Goal: Information Seeking & Learning: Learn about a topic

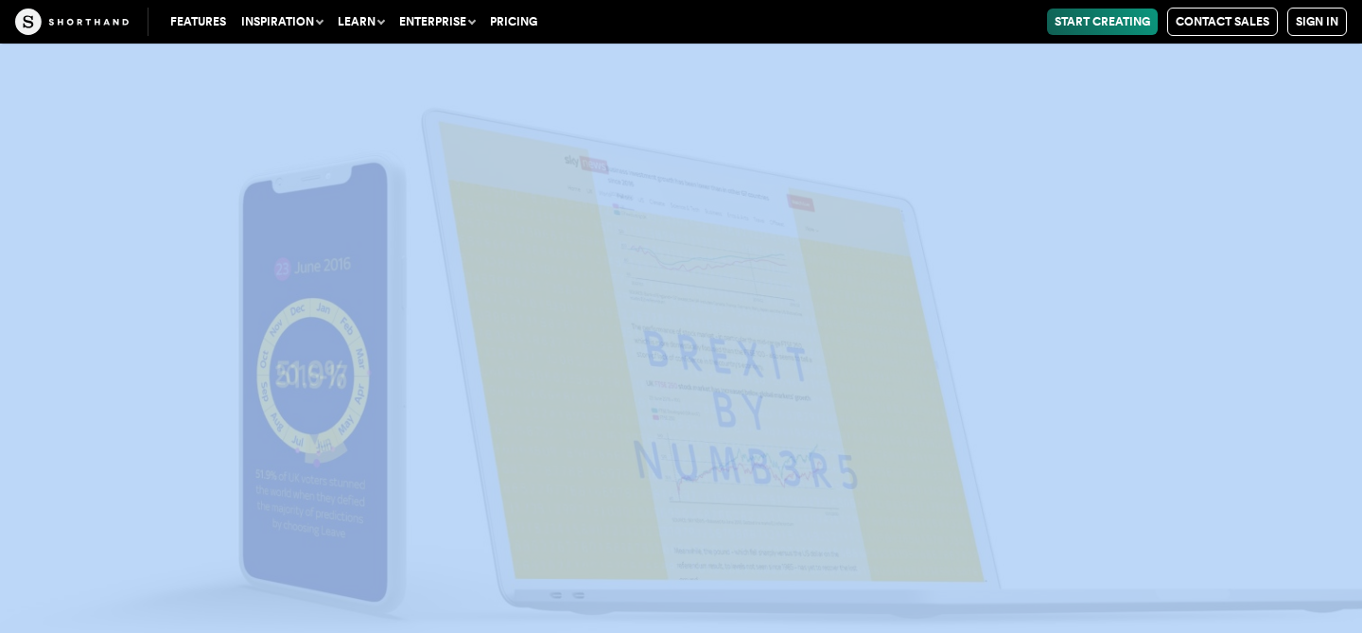
scroll to position [7790, 0]
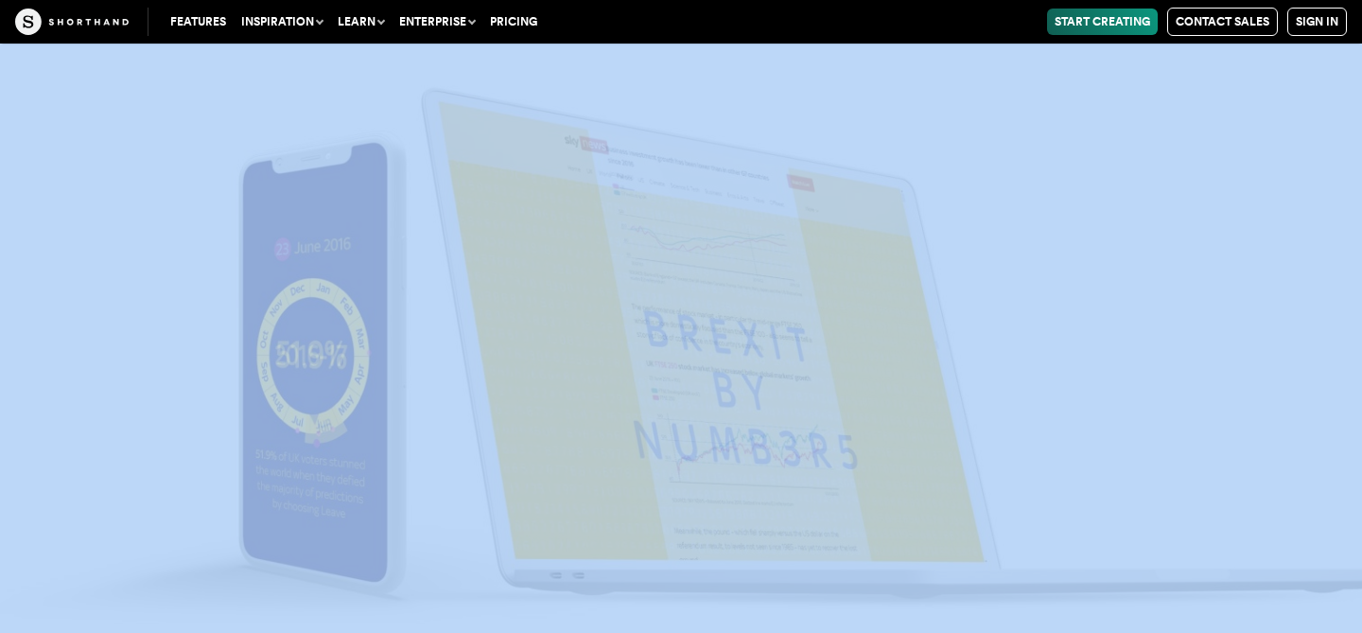
drag, startPoint x: 98, startPoint y: 214, endPoint x: 1030, endPoint y: 242, distance: 931.9
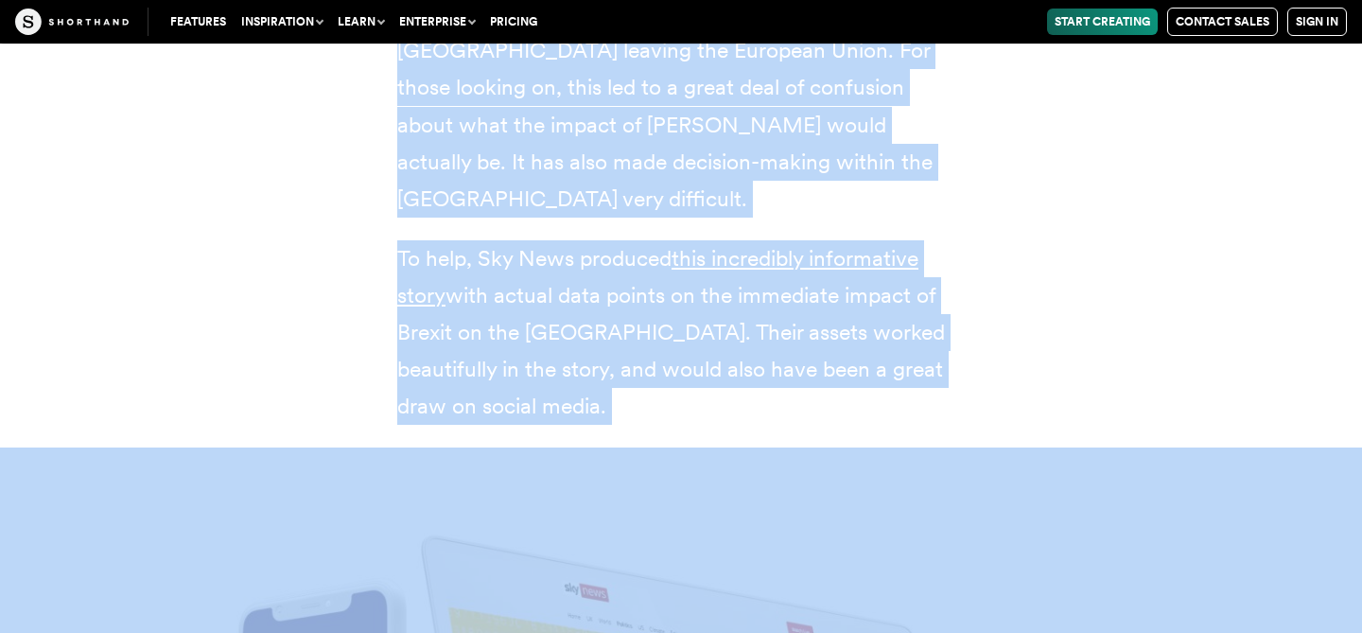
scroll to position [6966, 0]
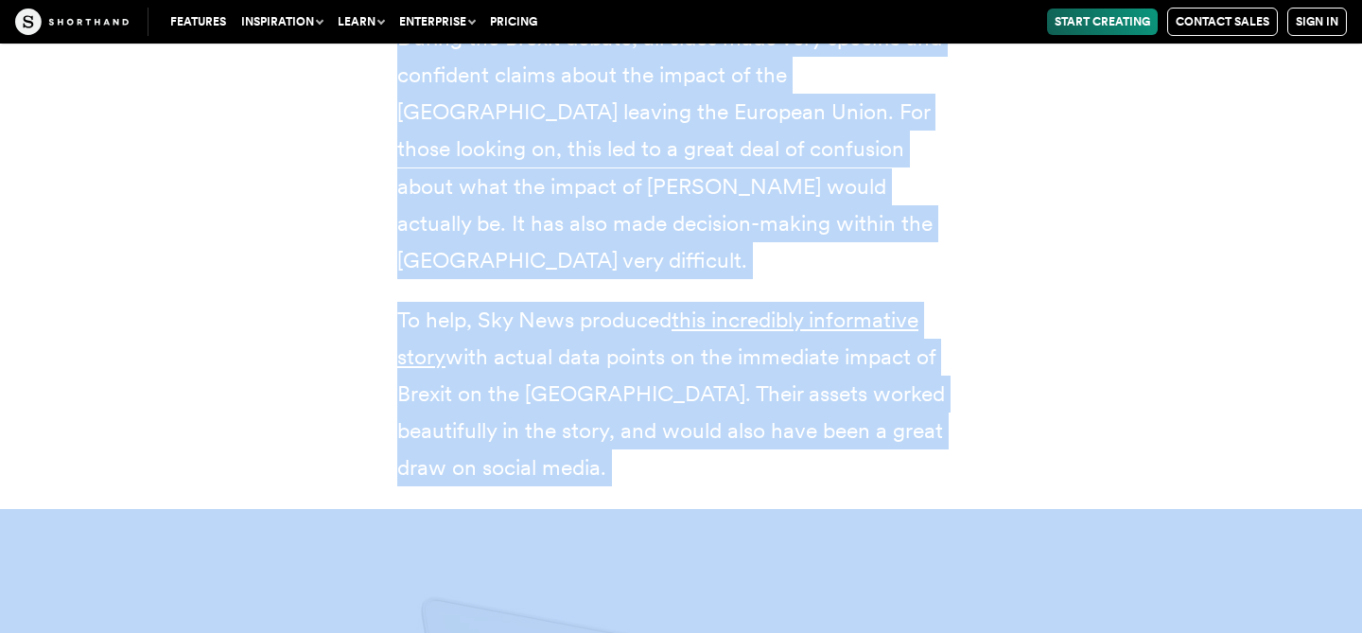
copy article "8 examples of powerful data storytelling 5 minute read Over the last five years…"
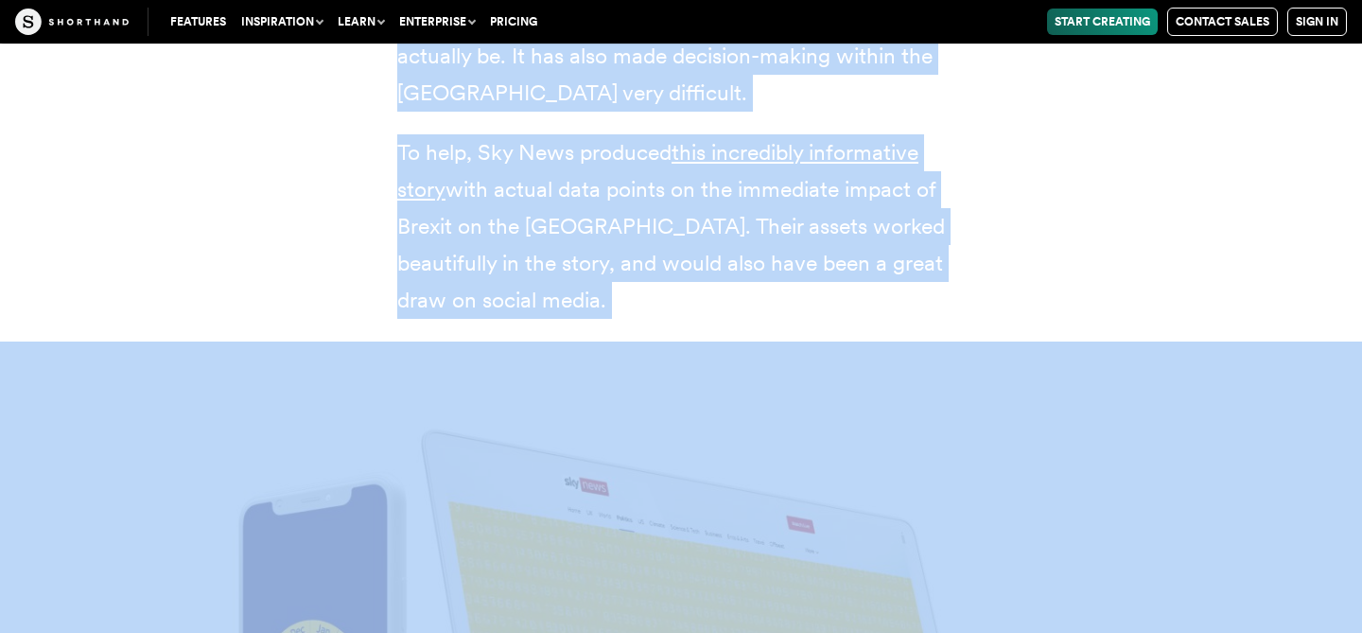
scroll to position [7135, 0]
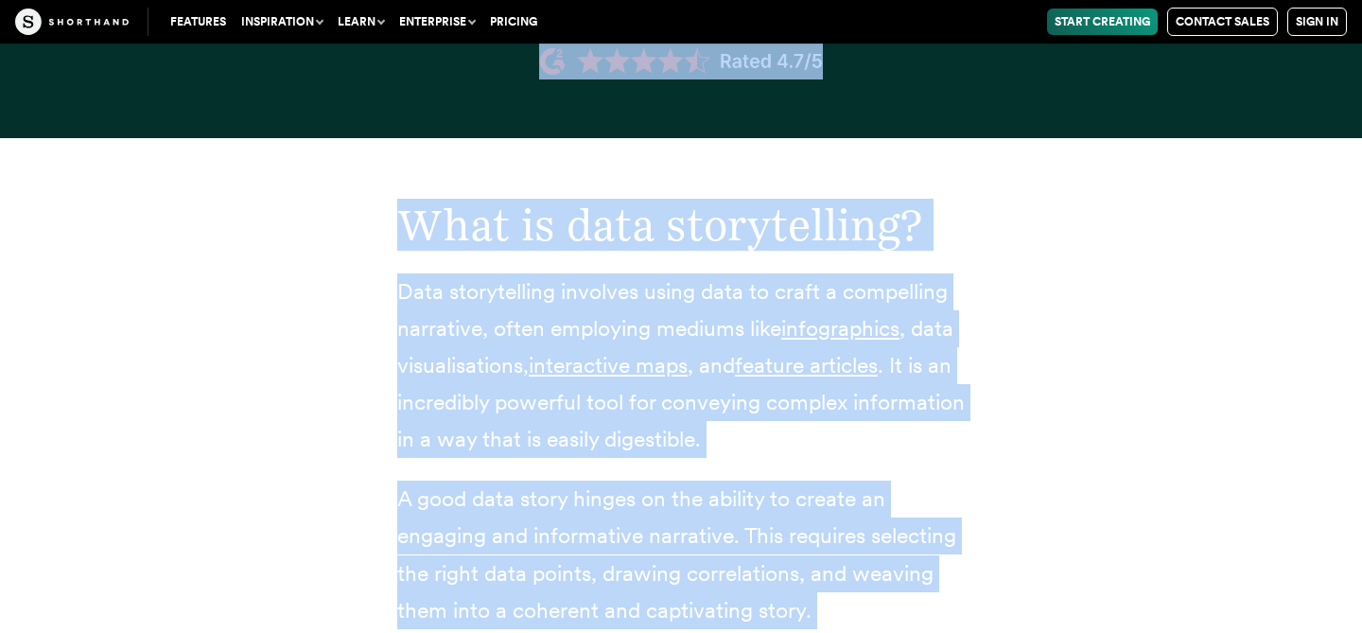
click at [1228, 232] on div "What is data storytelling? Data storytelling involves using data to craft a com…" at bounding box center [681, 620] width 1286 height 965
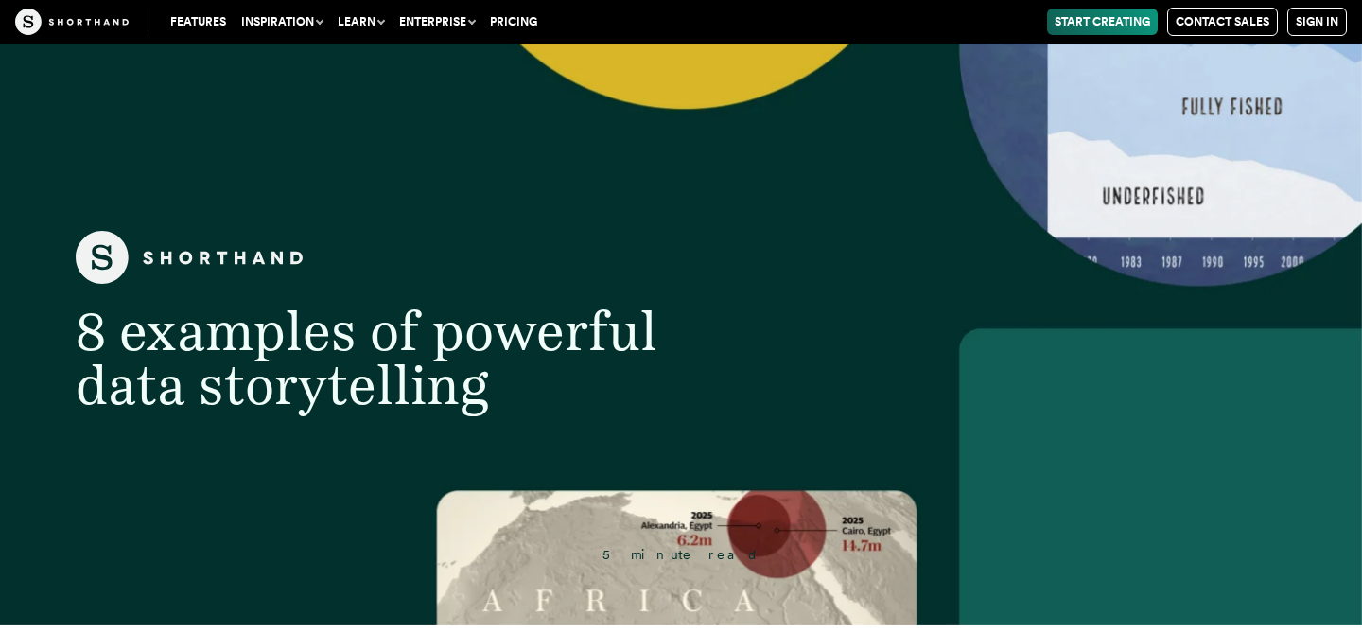
scroll to position [0, 0]
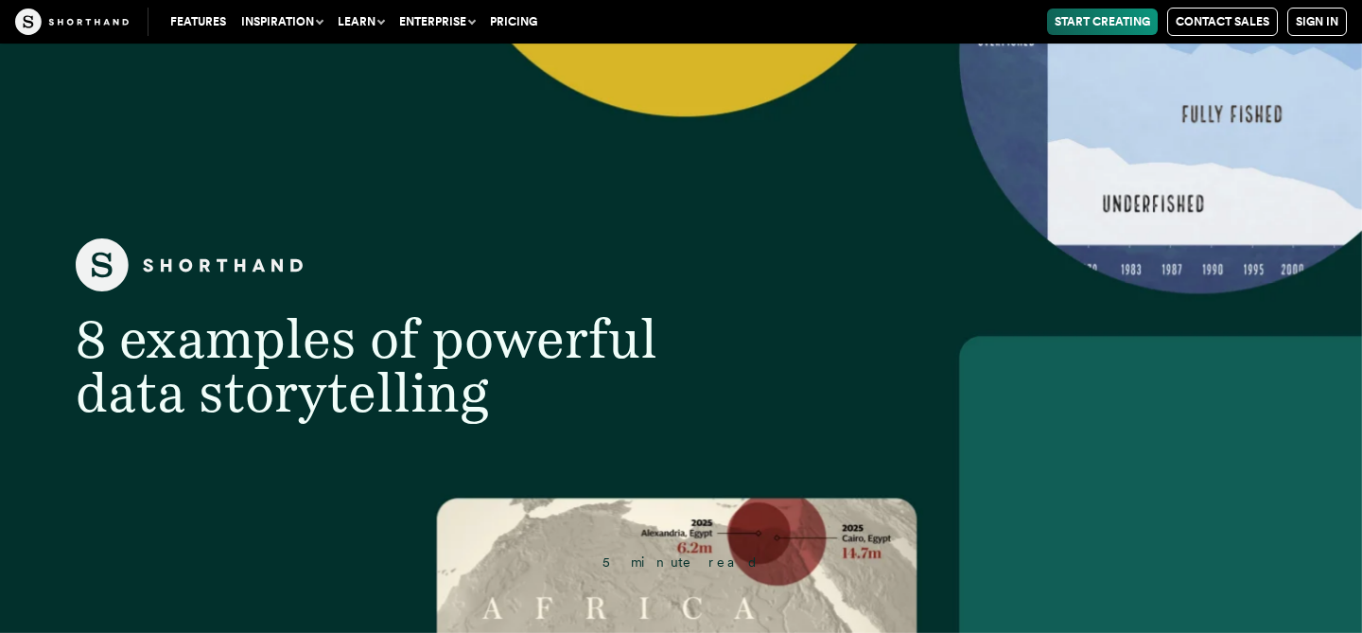
drag, startPoint x: 895, startPoint y: 286, endPoint x: 762, endPoint y: 302, distance: 134.3
click at [895, 290] on header "8 examples of powerful data storytelling 5 minute read" at bounding box center [681, 337] width 1362 height 589
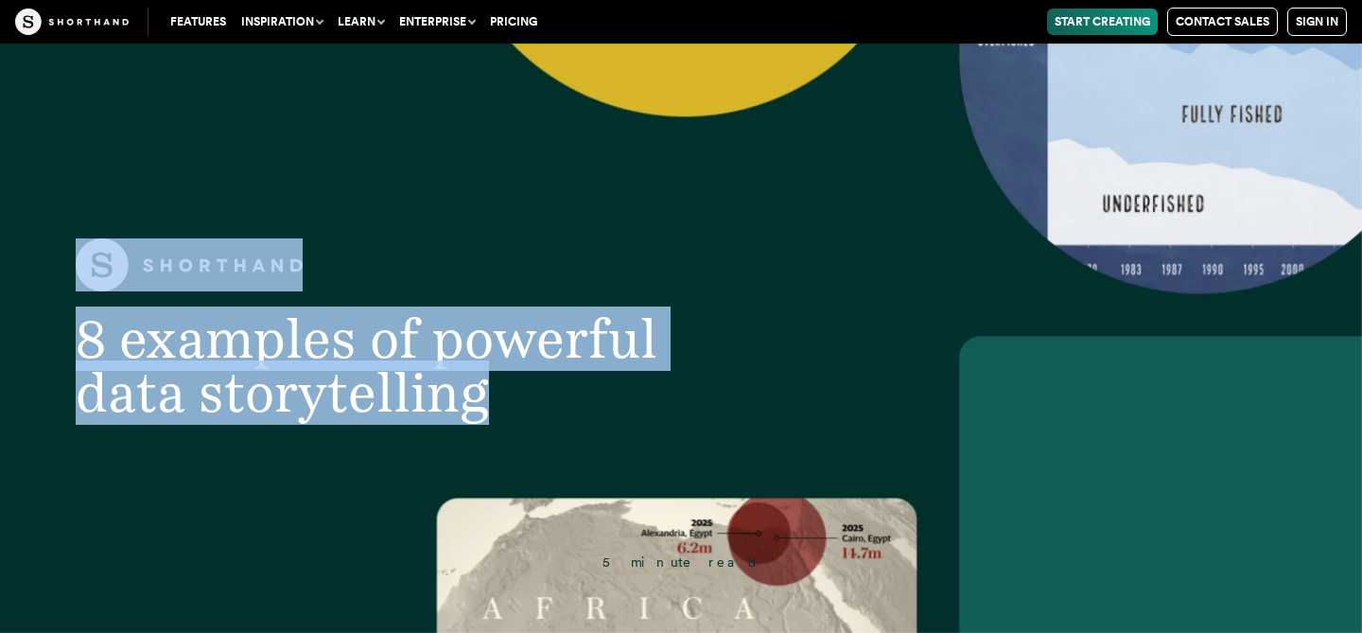
drag, startPoint x: 499, startPoint y: 402, endPoint x: 89, endPoint y: 265, distance: 432.7
click at [40, 249] on div "8 examples of powerful data storytelling" at bounding box center [413, 328] width 750 height 181
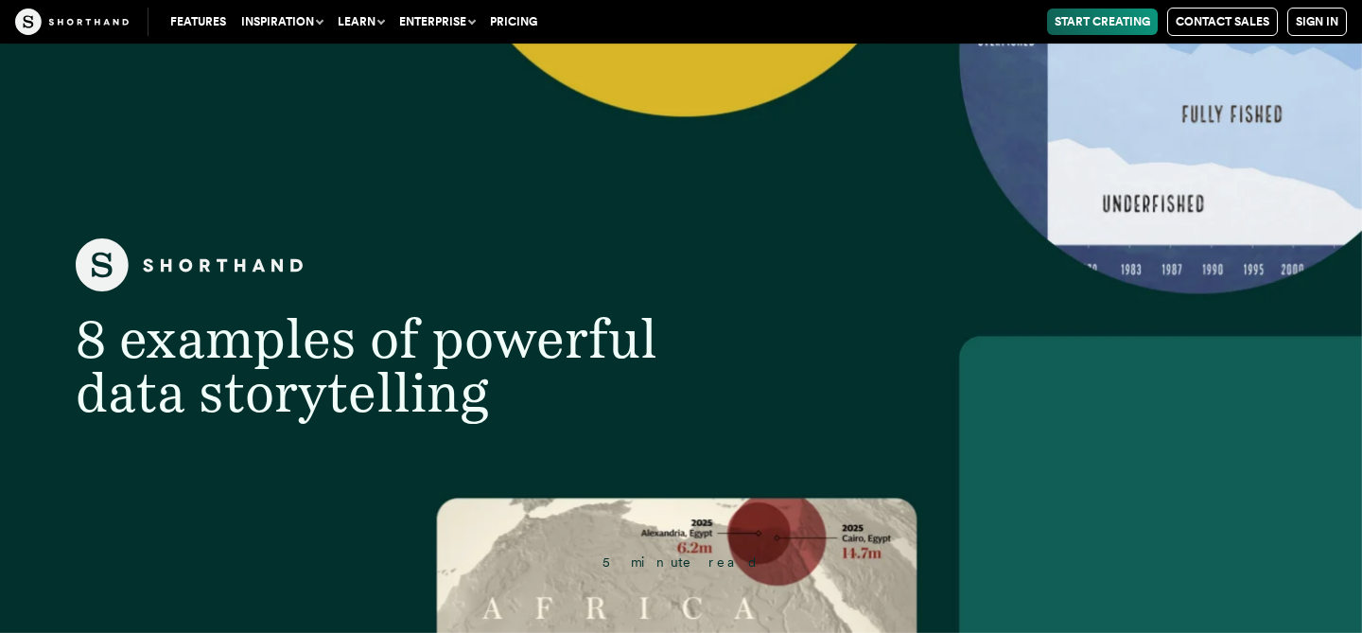
drag, startPoint x: 640, startPoint y: 323, endPoint x: 652, endPoint y: 304, distance: 22.6
click at [639, 322] on span "8 examples of powerful data storytelling" at bounding box center [367, 364] width 582 height 117
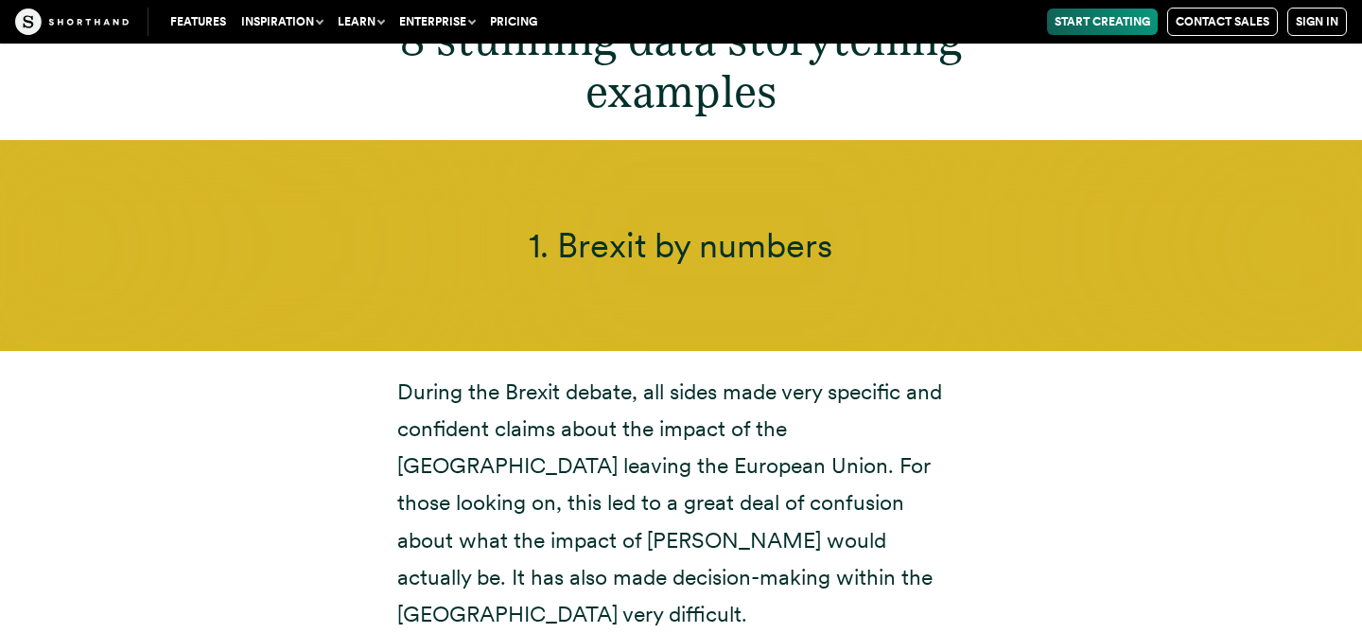
scroll to position [6612, 0]
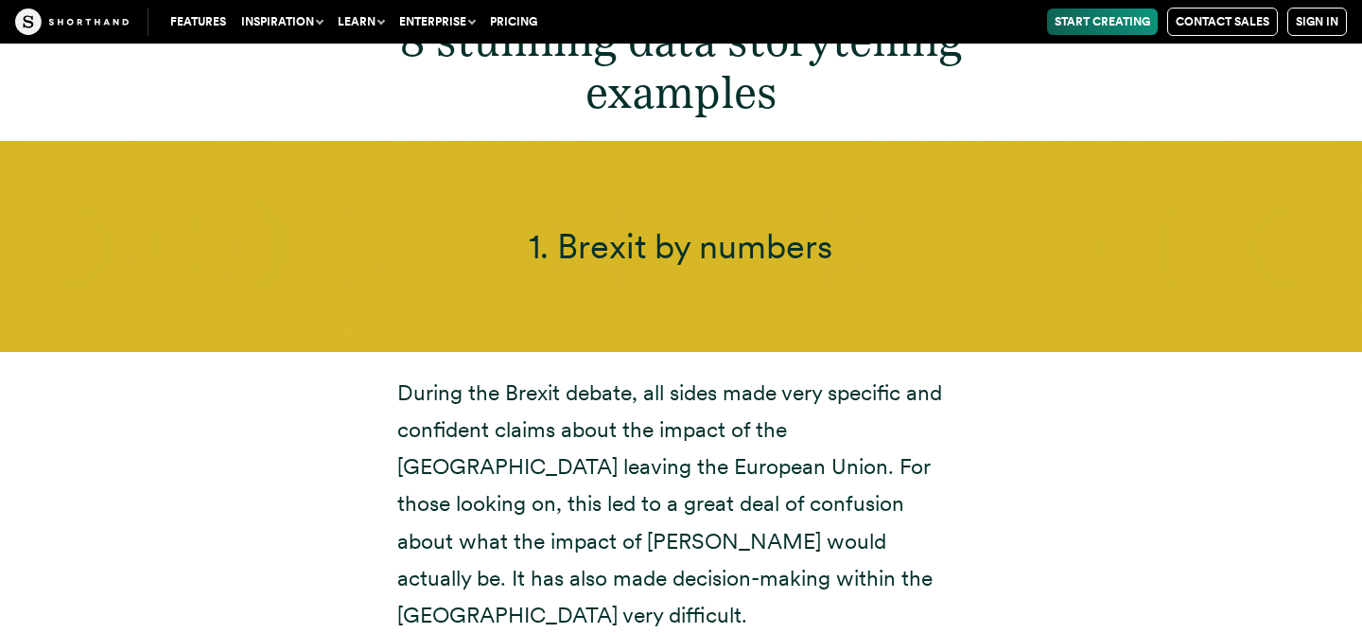
drag, startPoint x: 730, startPoint y: 266, endPoint x: 718, endPoint y: 356, distance: 91.6
click at [727, 269] on div "1. Brexit by numbers" at bounding box center [681, 246] width 1362 height 211
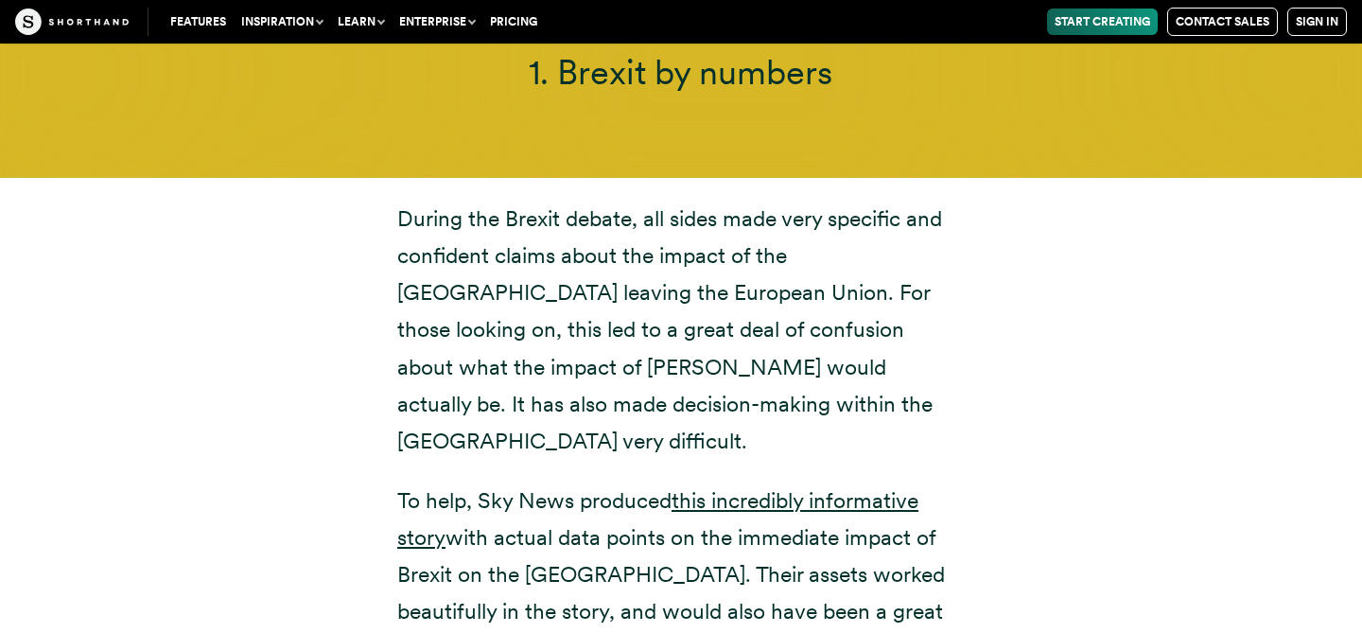
drag, startPoint x: 908, startPoint y: 322, endPoint x: 904, endPoint y: 382, distance: 60.6
click at [906, 324] on p "During the Brexit debate, all sides made very specific and confident claims abo…" at bounding box center [680, 329] width 567 height 259
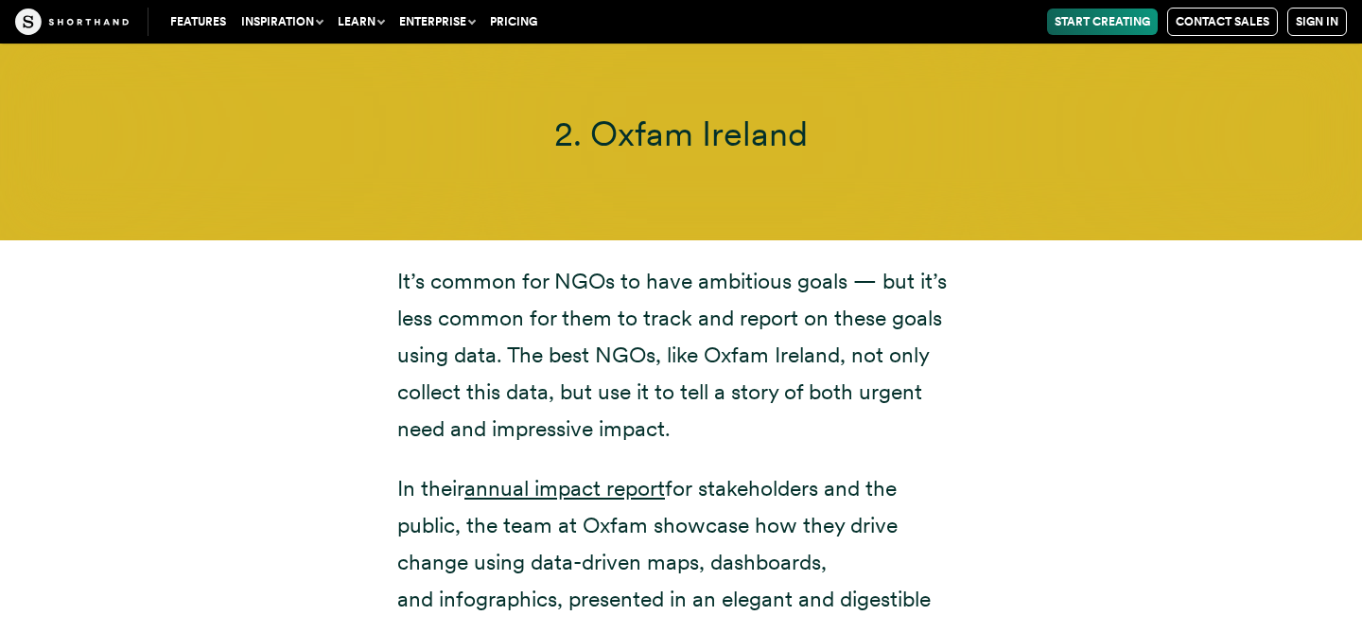
scroll to position [8758, 0]
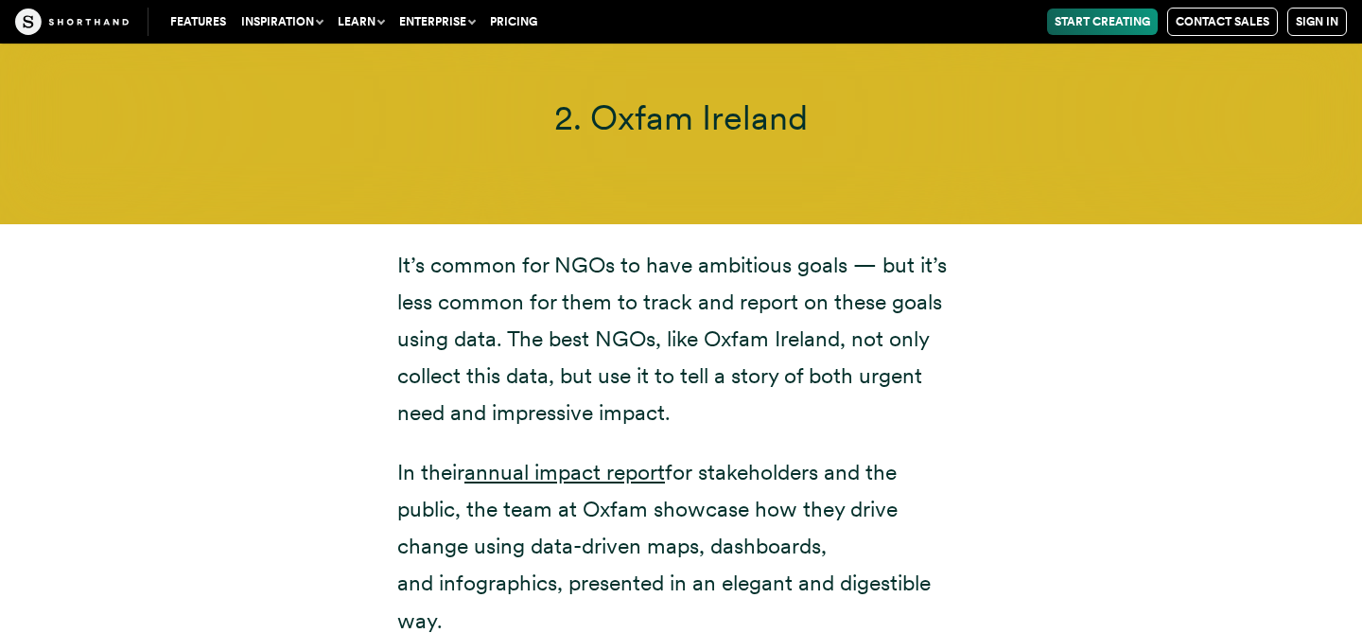
click at [714, 96] on span "2. Oxfam Ireland" at bounding box center [680, 117] width 253 height 42
click at [710, 96] on span "2. Oxfam Ireland" at bounding box center [680, 117] width 253 height 42
click at [608, 459] on link "annual impact report" at bounding box center [564, 472] width 200 height 26
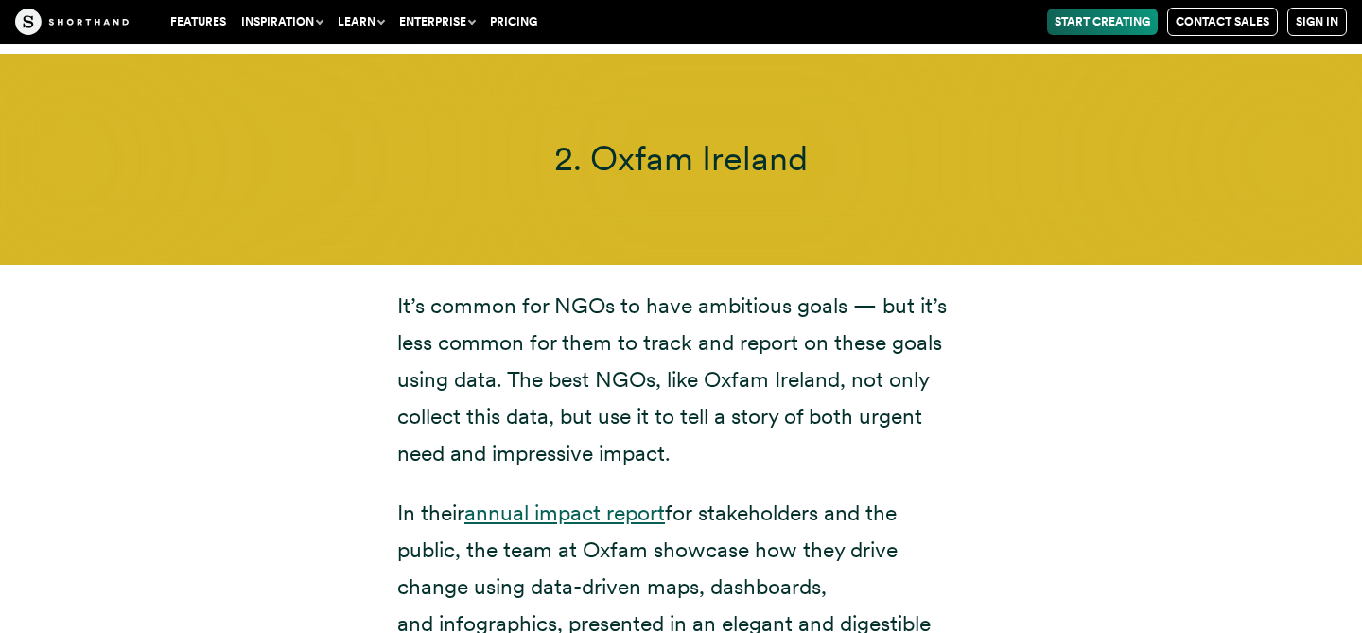
scroll to position [8749, 0]
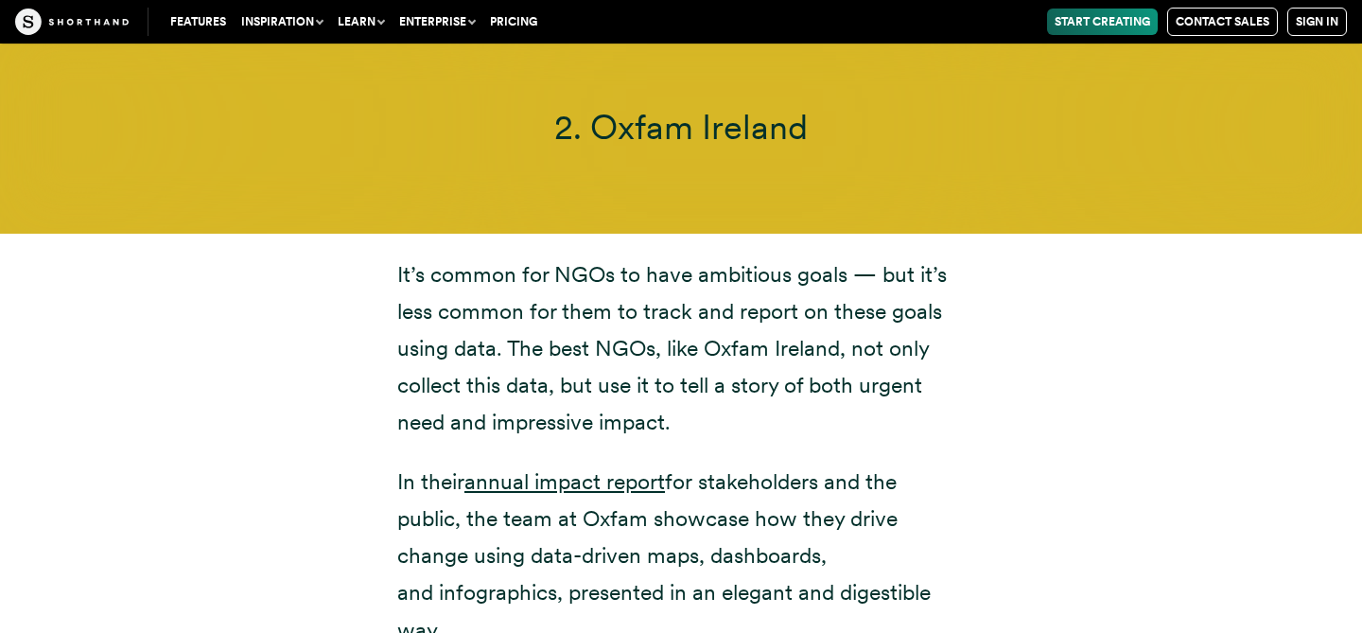
drag, startPoint x: 594, startPoint y: 84, endPoint x: 691, endPoint y: 609, distance: 533.8
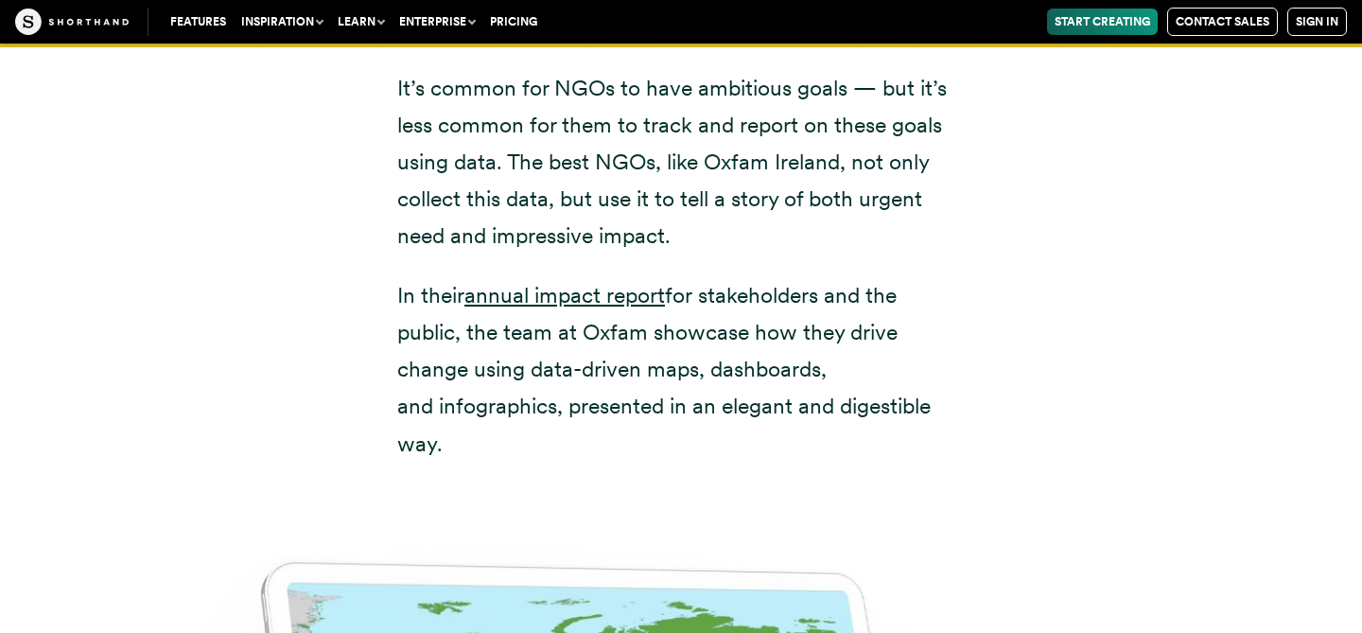
scroll to position [8962, 0]
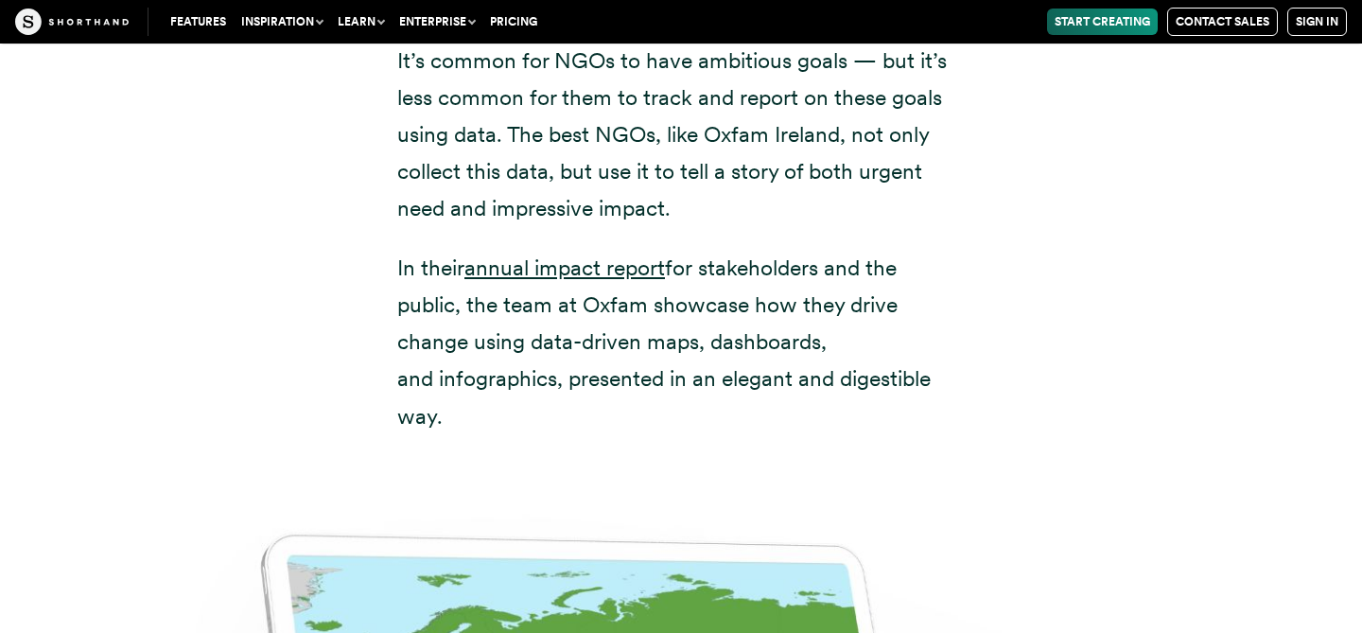
copy article "Oxfam Ireland It’s common for NGOs to have ambitious goals — but it’s less comm…"
click at [825, 148] on p "It’s common for NGOs to have ambitious goals — but it’s less common for them to…" at bounding box center [680, 135] width 567 height 184
click at [803, 405] on div "It’s common for NGOs to have ambitious goals — but it’s less common for them to…" at bounding box center [680, 239] width 643 height 438
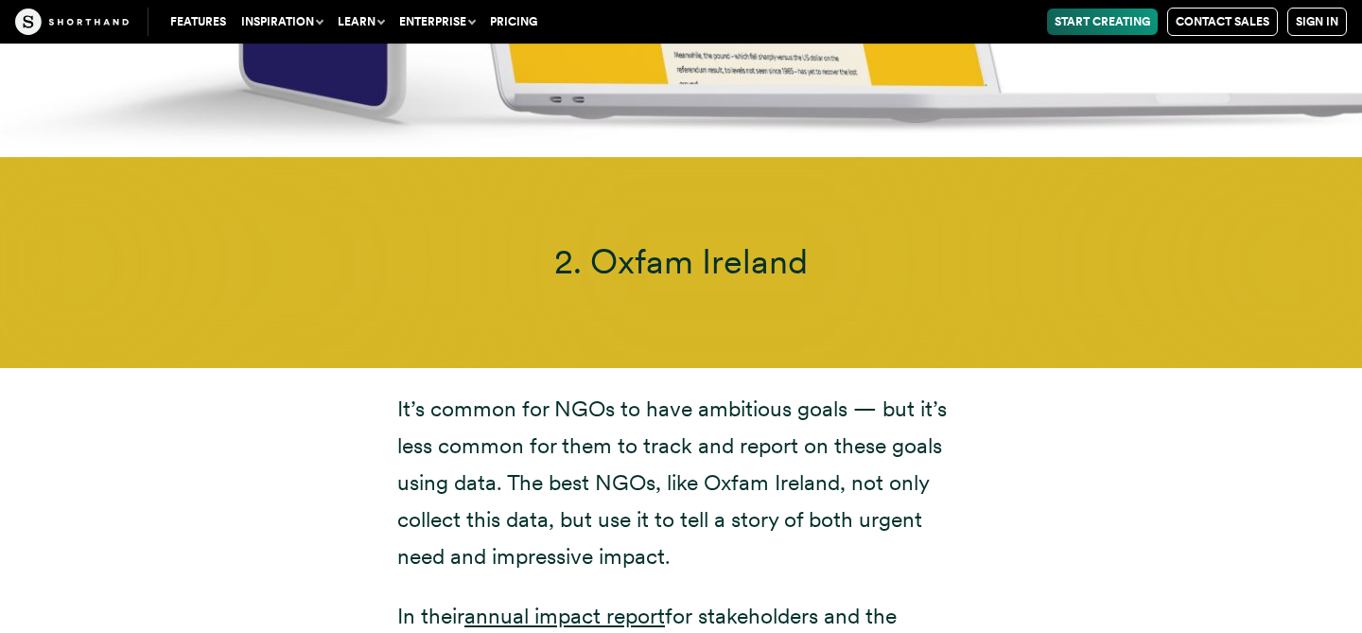
scroll to position [8509, 0]
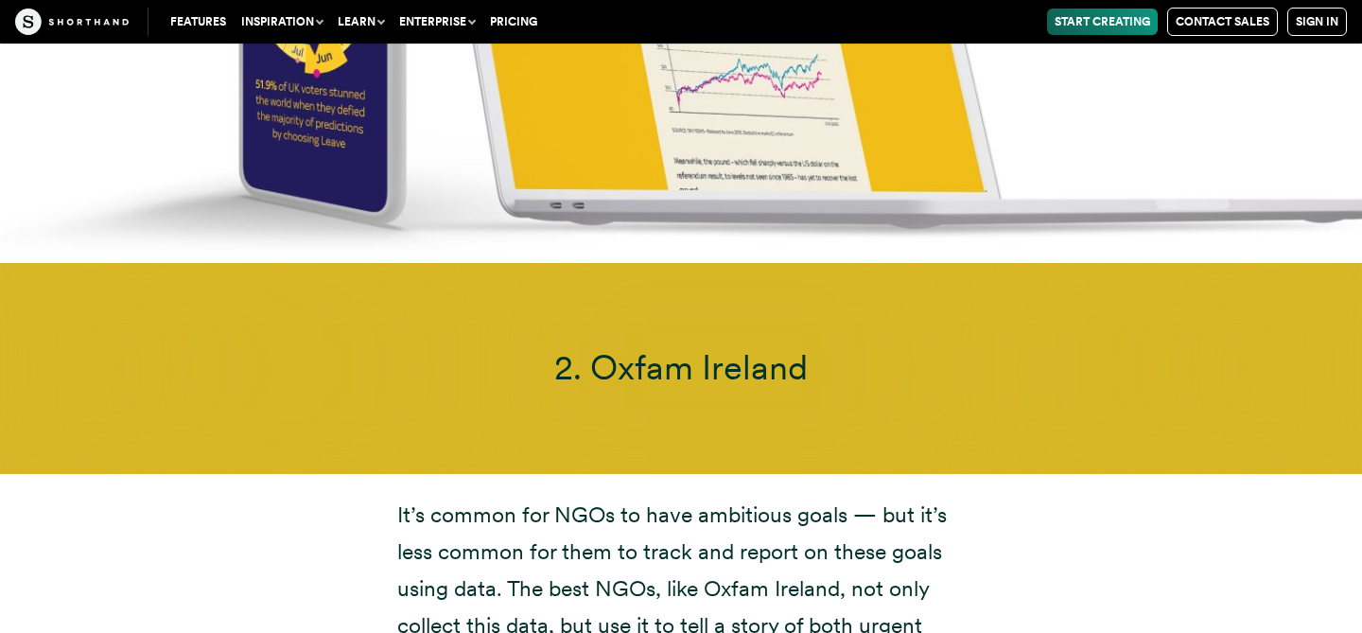
click at [754, 346] on span "2. Oxfam Ireland" at bounding box center [680, 367] width 253 height 42
drag, startPoint x: 756, startPoint y: 329, endPoint x: 756, endPoint y: 348, distance: 18.9
click at [756, 346] on span "2. Oxfam Ireland" at bounding box center [680, 367] width 253 height 42
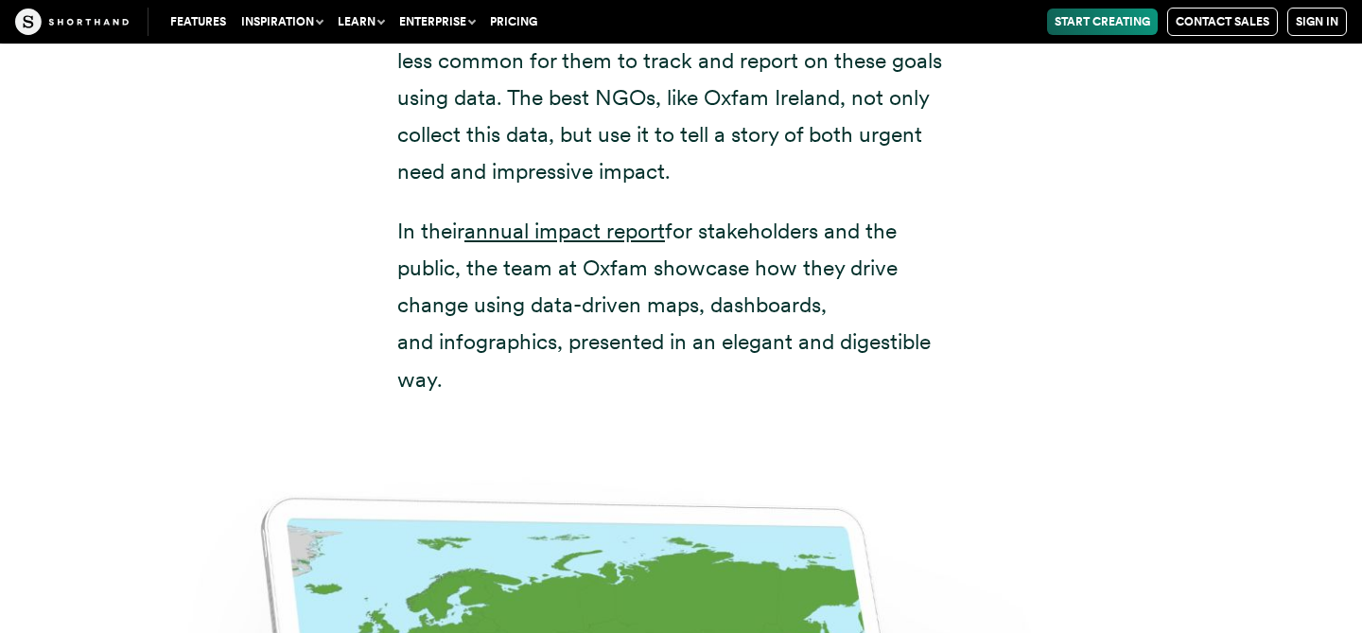
scroll to position [8996, 0]
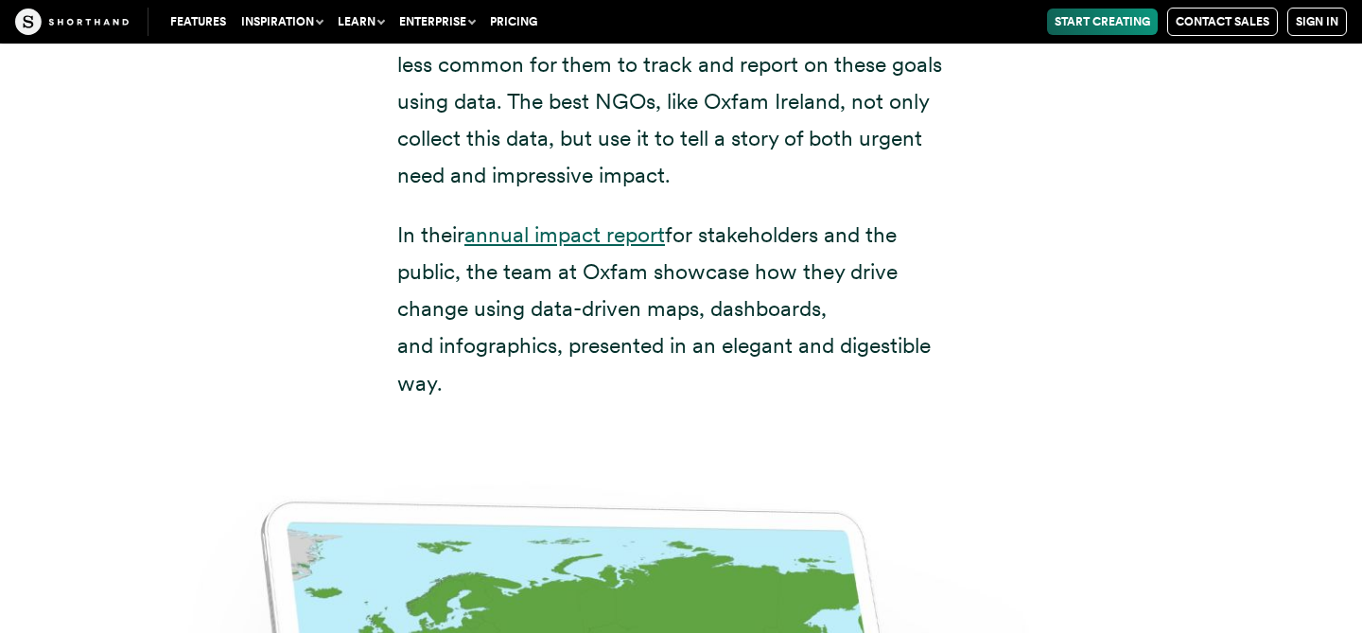
click at [628, 221] on link "annual impact report" at bounding box center [564, 234] width 200 height 26
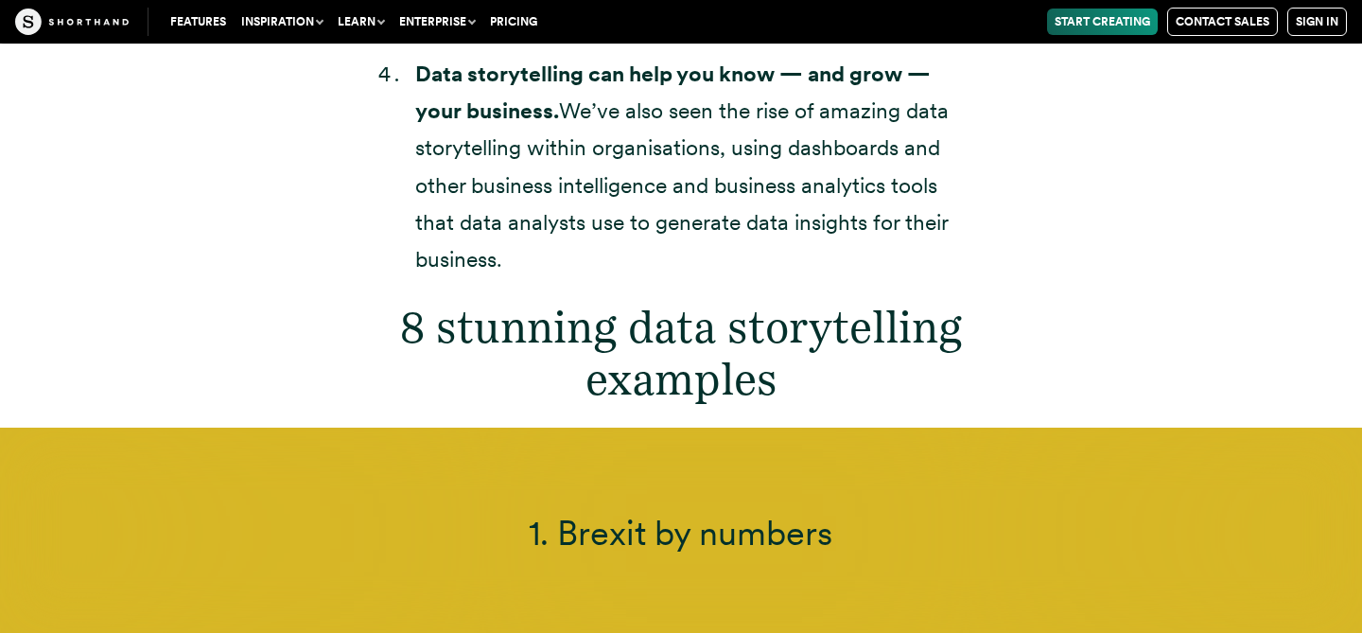
scroll to position [6365, 0]
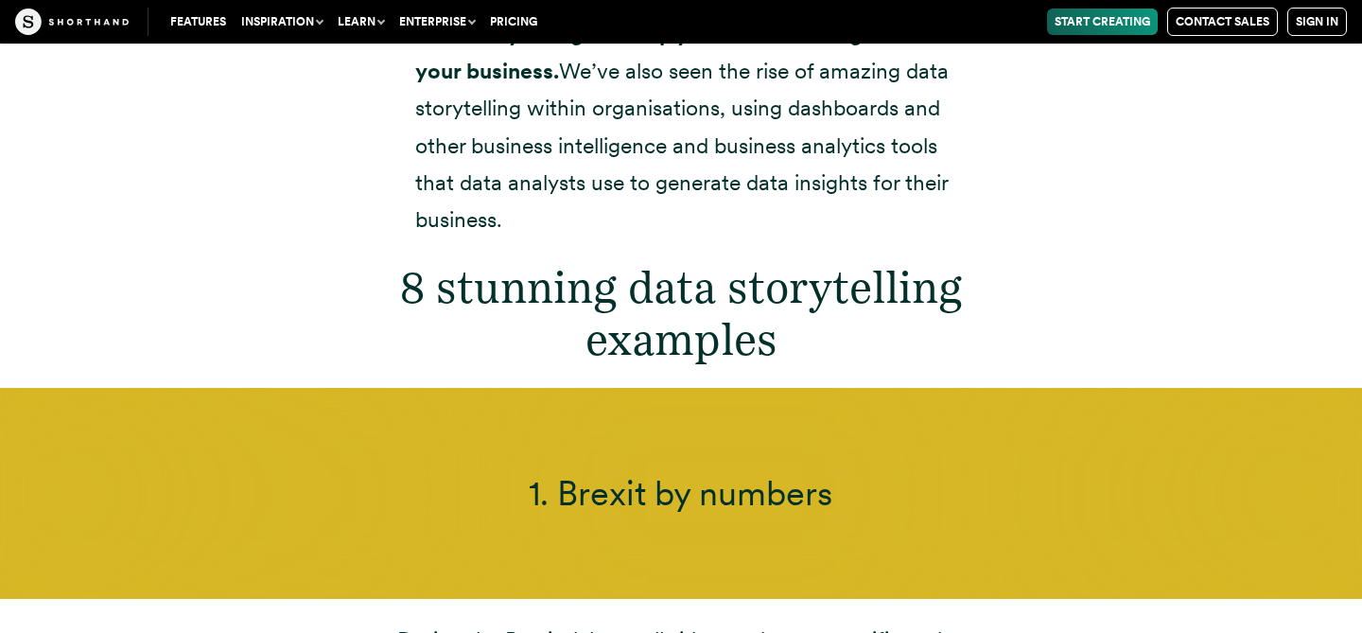
drag, startPoint x: 704, startPoint y: 277, endPoint x: 742, endPoint y: 302, distance: 45.1
click at [704, 279] on h2 "8 stunning data storytelling examples" at bounding box center [680, 313] width 567 height 104
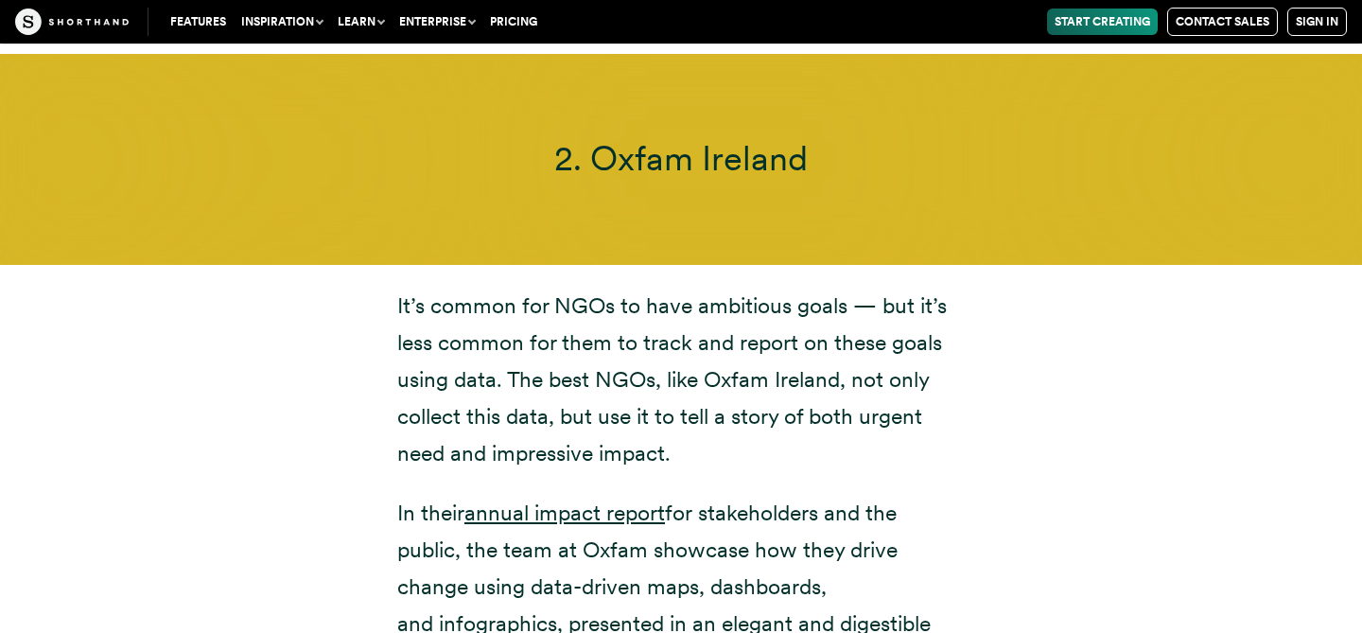
scroll to position [8939, 0]
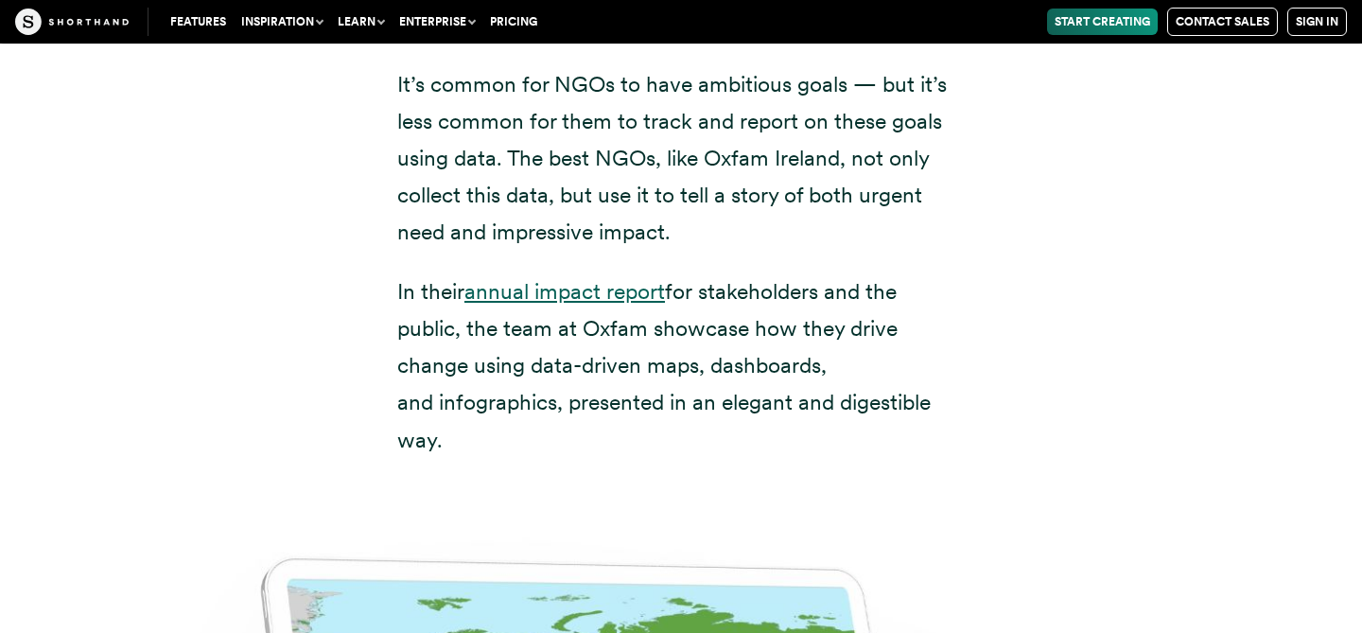
click at [645, 278] on link "annual impact report" at bounding box center [564, 291] width 200 height 26
click at [796, 293] on p "In their annual impact report for stakeholders and the public, the team at Oxfa…" at bounding box center [680, 365] width 567 height 184
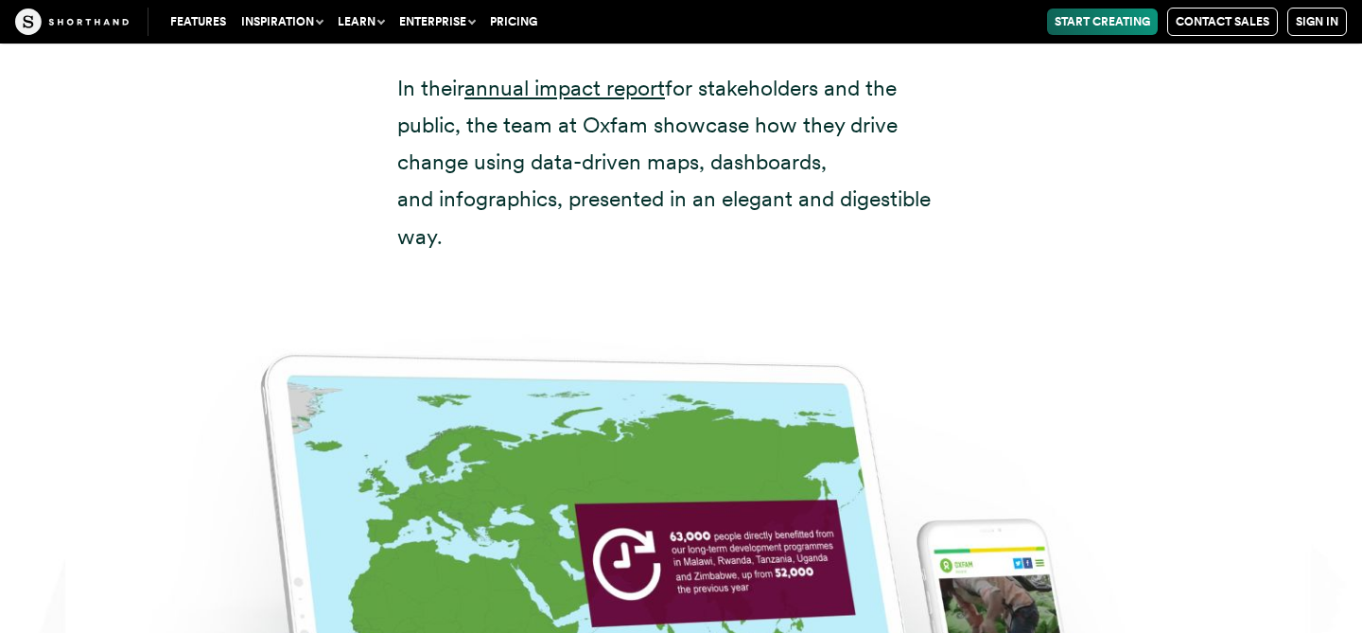
scroll to position [8847, 0]
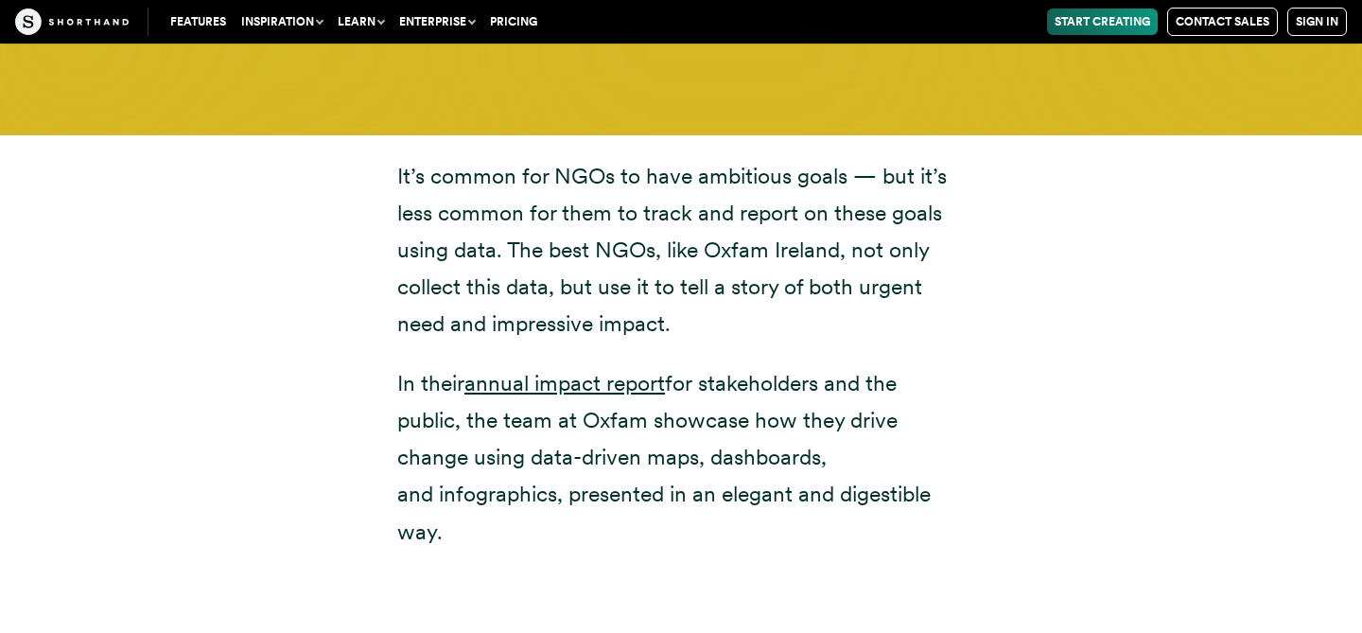
click at [842, 305] on div "It’s common for NGOs to have ambitious goals — but it’s less common for them to…" at bounding box center [680, 354] width 567 height 392
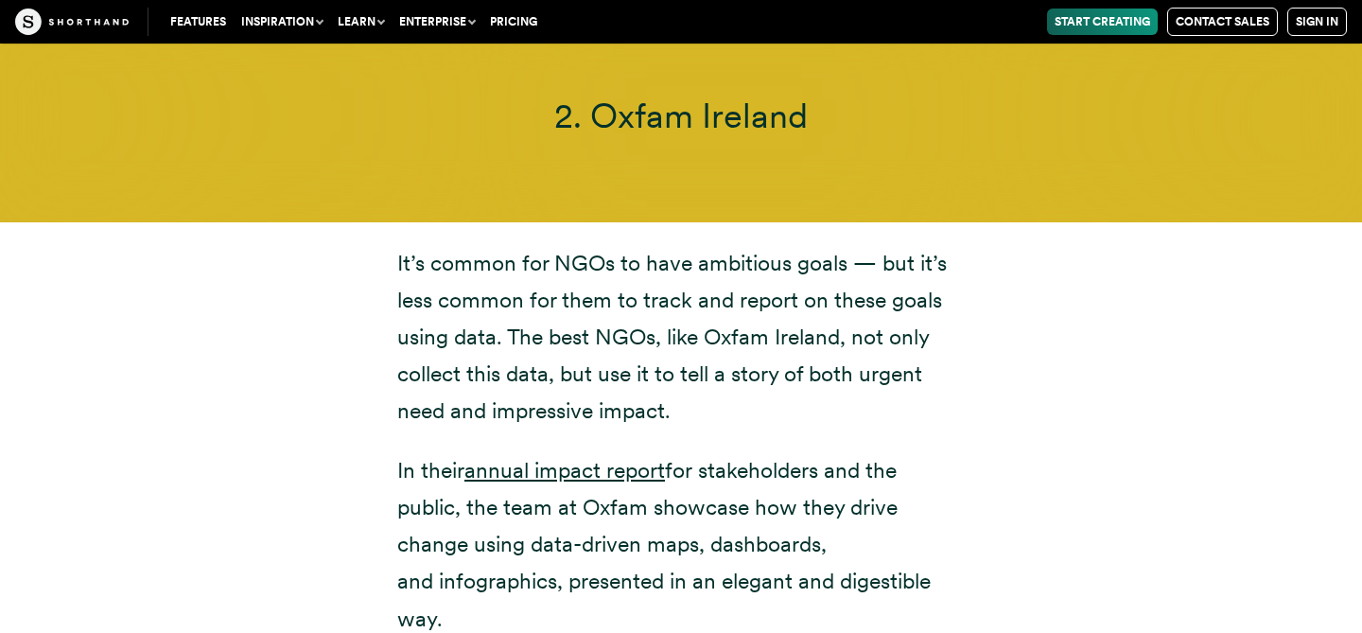
scroll to position [8757, 0]
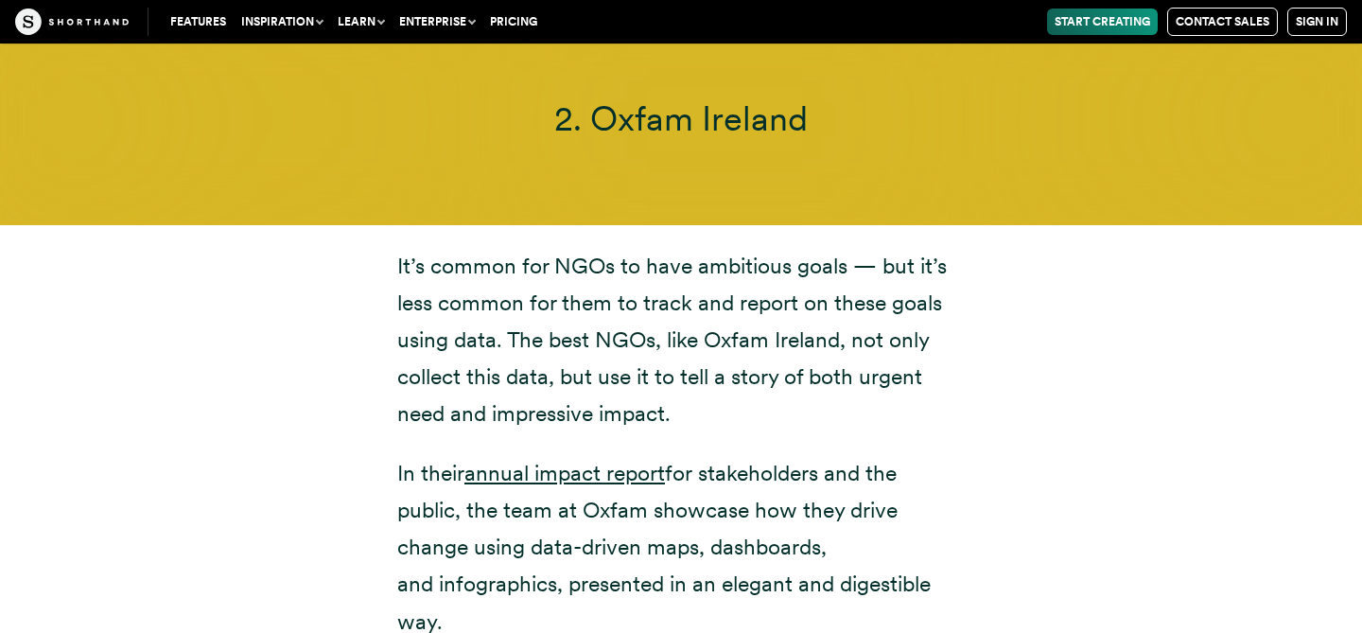
click at [788, 315] on p "It’s common for NGOs to have ambitious goals — but it’s less common for them to…" at bounding box center [680, 340] width 567 height 184
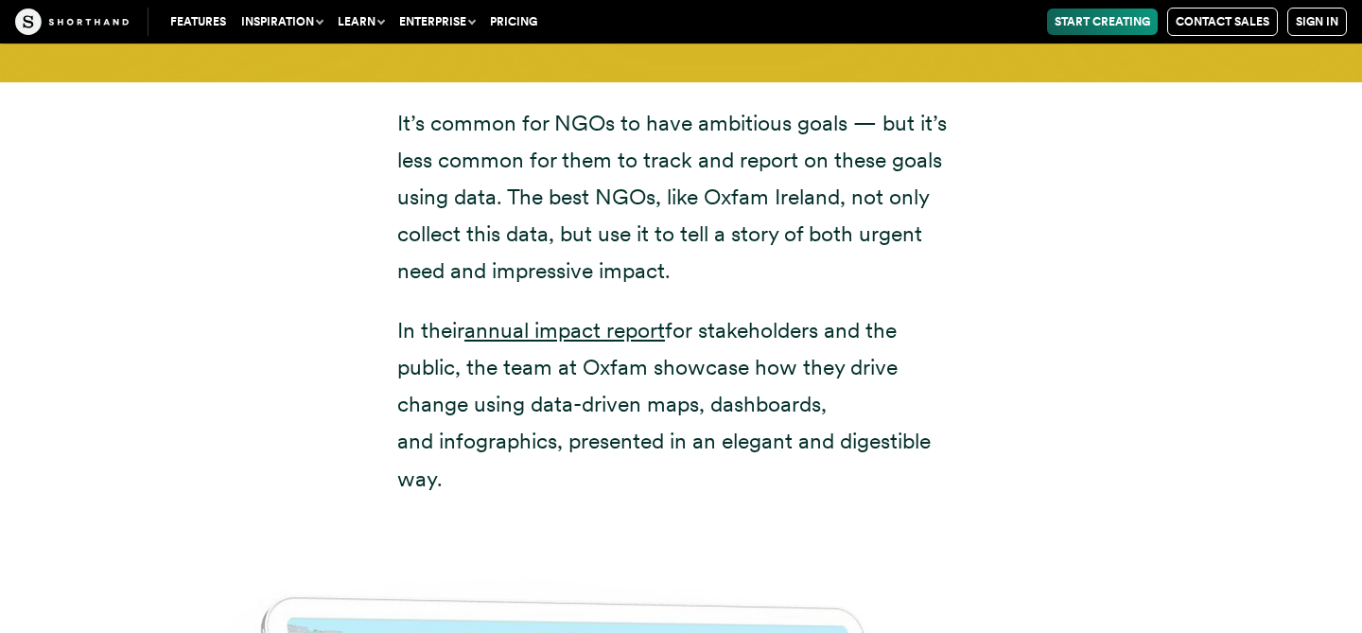
scroll to position [8901, 0]
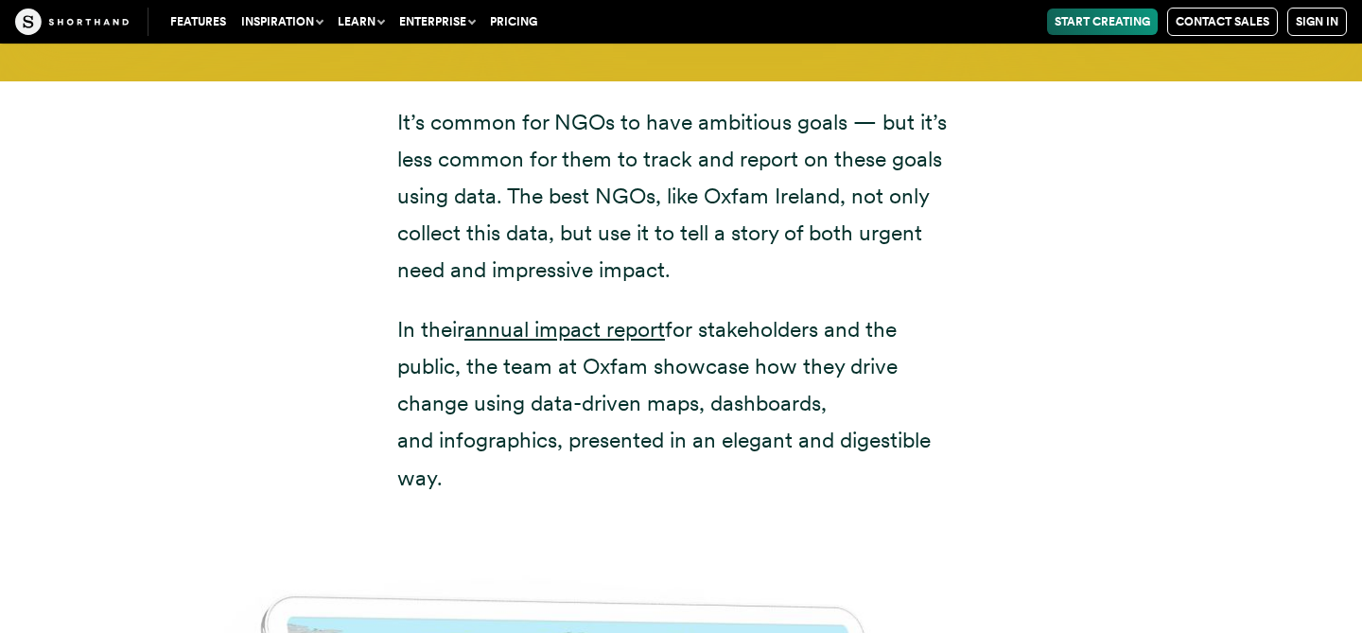
click at [831, 319] on p "In their annual impact report for stakeholders and the public, the team at Oxfa…" at bounding box center [680, 403] width 567 height 184
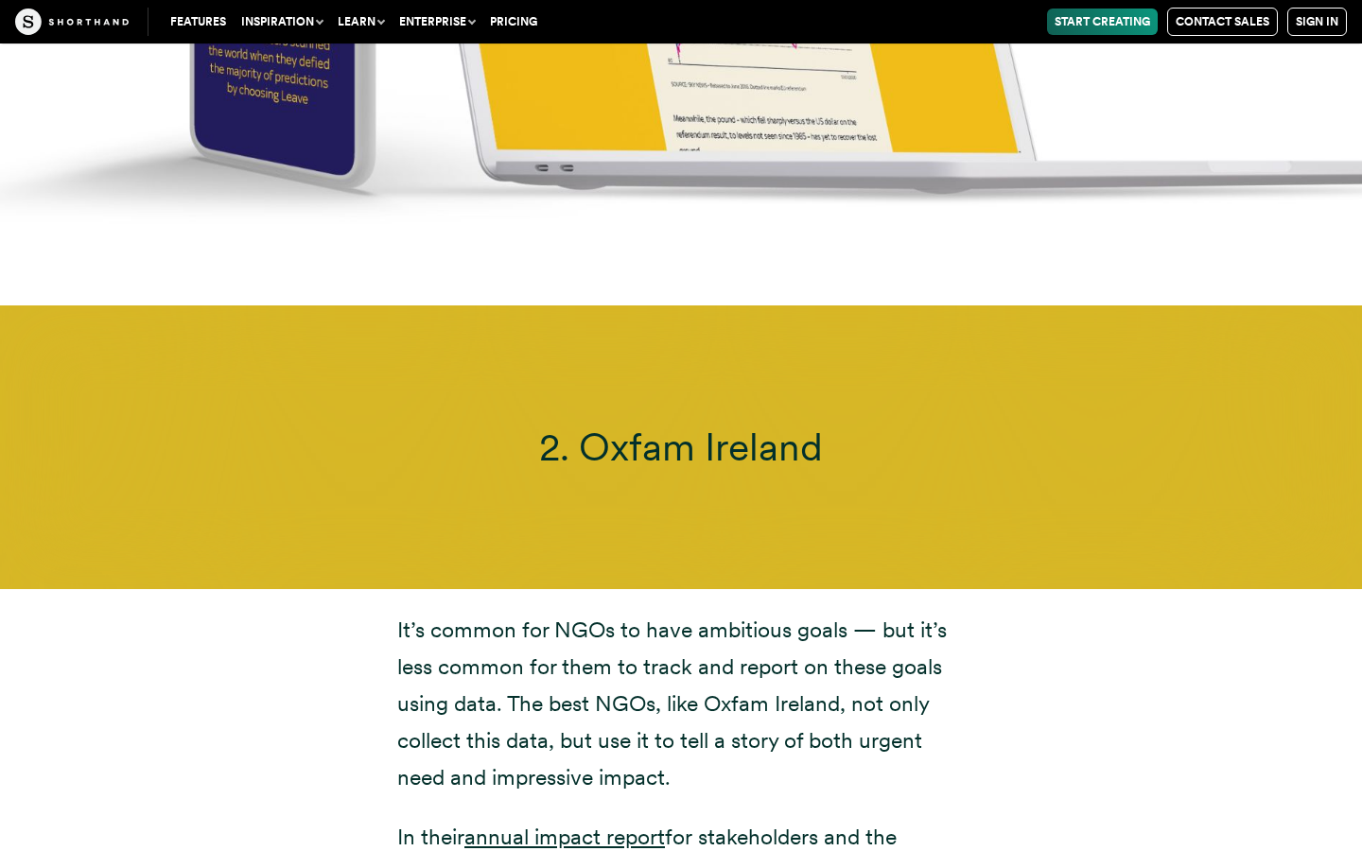
scroll to position [9233, 0]
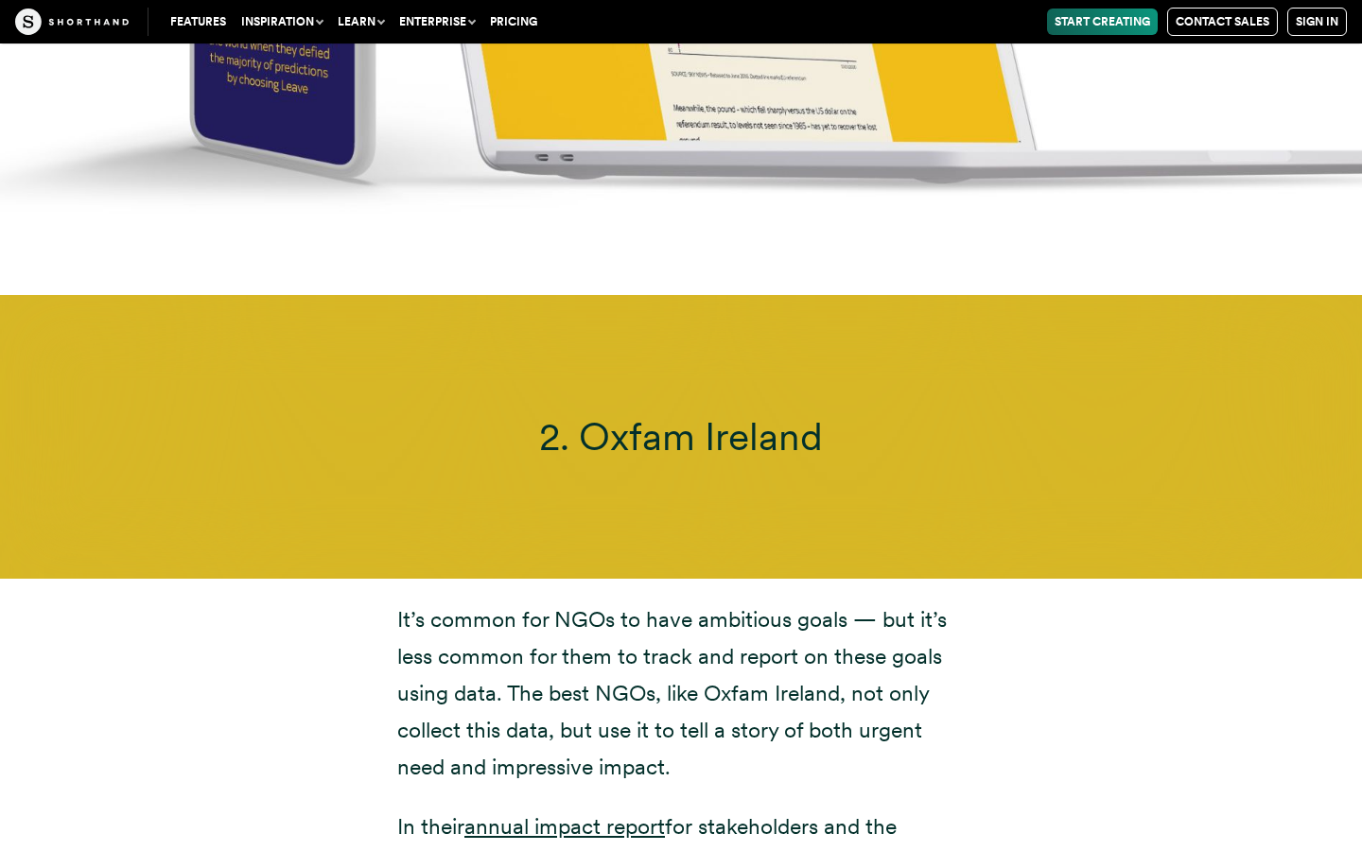
drag, startPoint x: 831, startPoint y: 402, endPoint x: 600, endPoint y: 398, distance: 231.7
click at [591, 413] on h3 "2. Oxfam Ireland" at bounding box center [680, 436] width 1071 height 46
copy span "Oxfam Ireland"
